Goal: Transaction & Acquisition: Purchase product/service

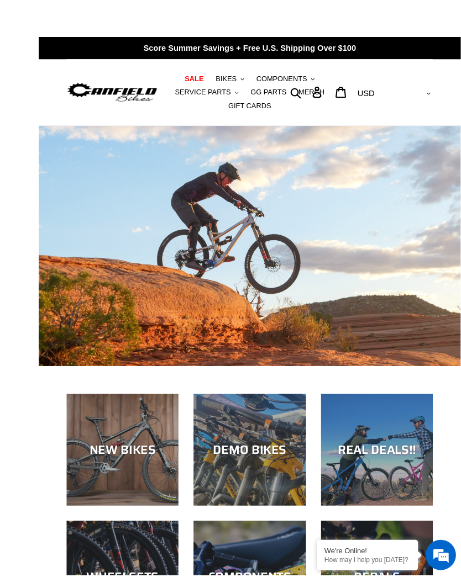
scroll to position [1, 0]
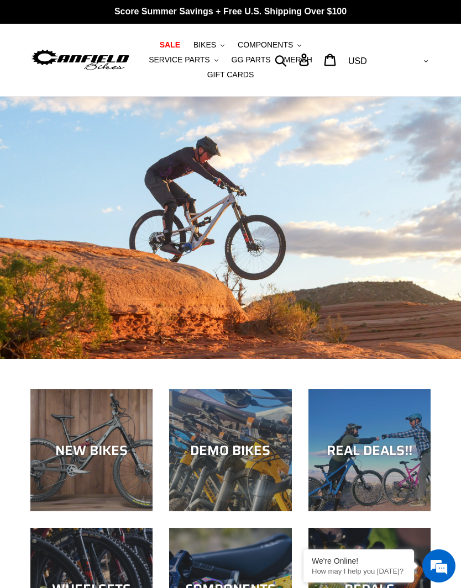
click at [390, 232] on div at bounding box center [230, 228] width 461 height 262
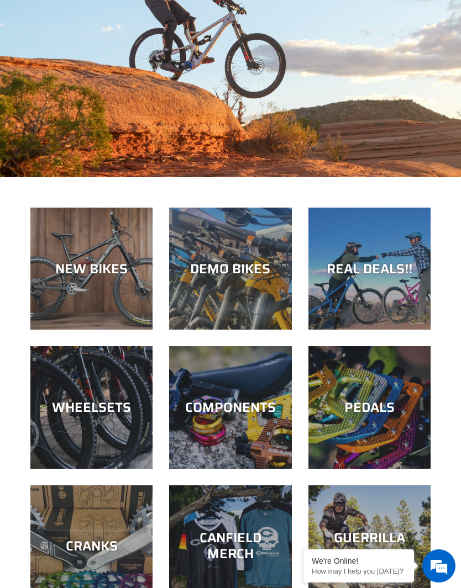
scroll to position [271, 0]
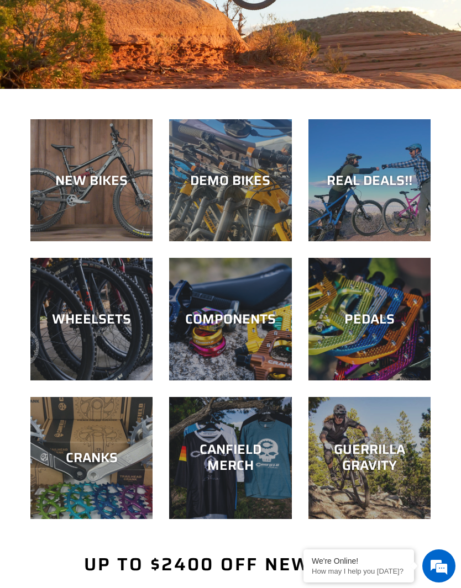
click at [88, 241] on div "NEW BIKES" at bounding box center [91, 241] width 122 height 0
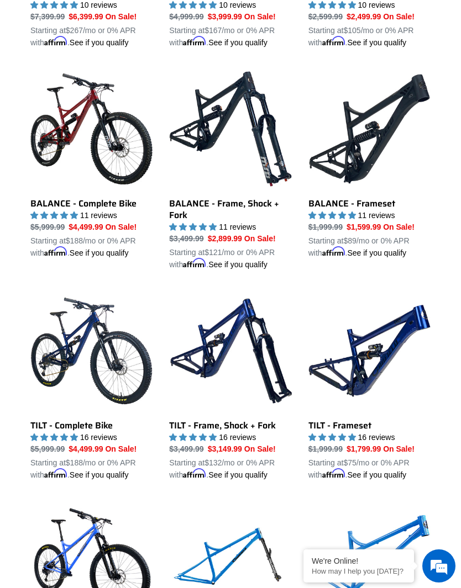
scroll to position [989, 0]
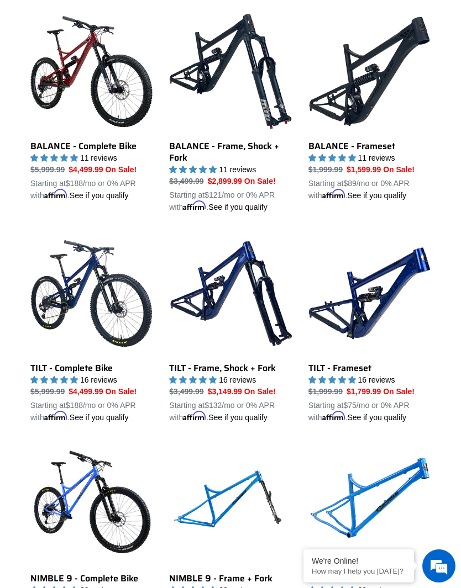
click at [402, 298] on link "TILT - Frameset" at bounding box center [369, 328] width 122 height 191
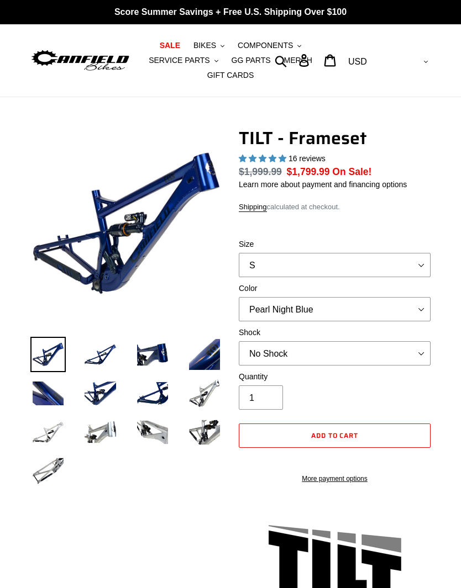
select select "highest-rating"
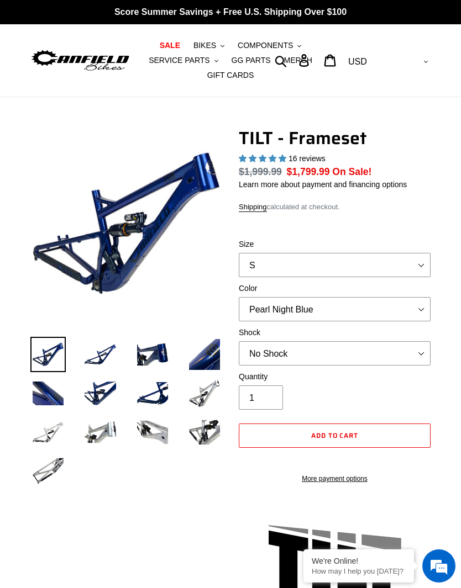
click at [153, 399] on img at bounding box center [152, 393] width 35 height 35
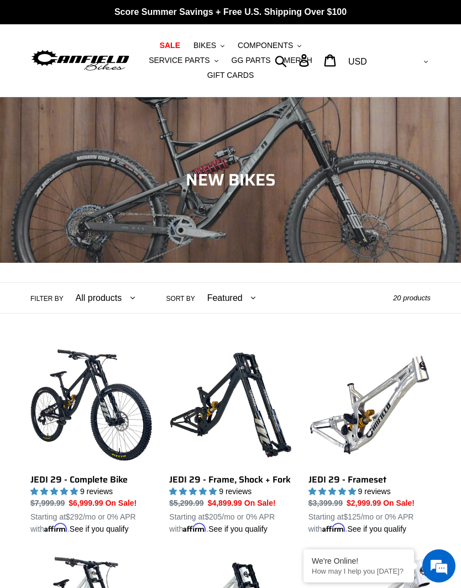
click at [218, 173] on span "Collection: NEW BIKES" at bounding box center [231, 180] width 90 height 26
click at [110, 49] on img at bounding box center [80, 60] width 100 height 25
